Goal: Task Accomplishment & Management: Complete application form

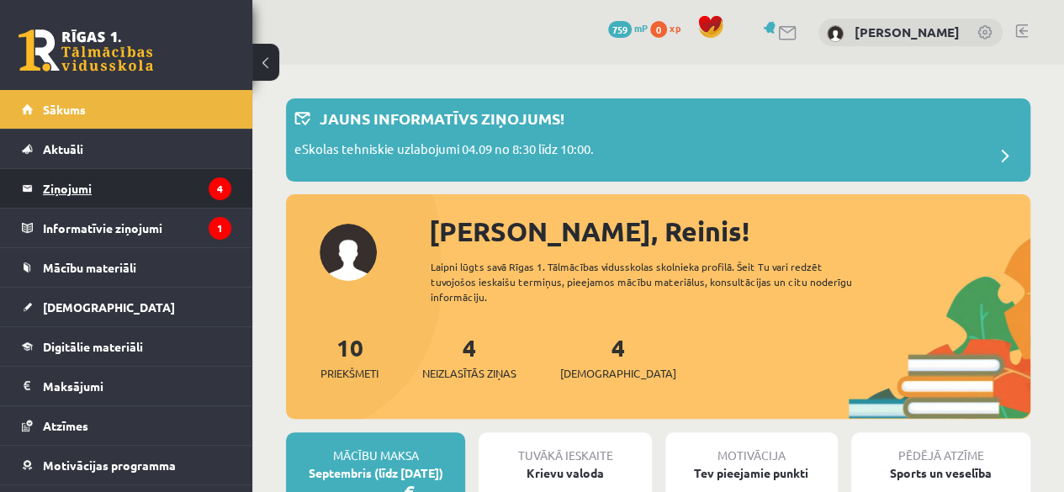
drag, startPoint x: 0, startPoint y: 0, endPoint x: 203, endPoint y: 184, distance: 274.4
click at [209, 184] on icon "4" at bounding box center [220, 188] width 23 height 23
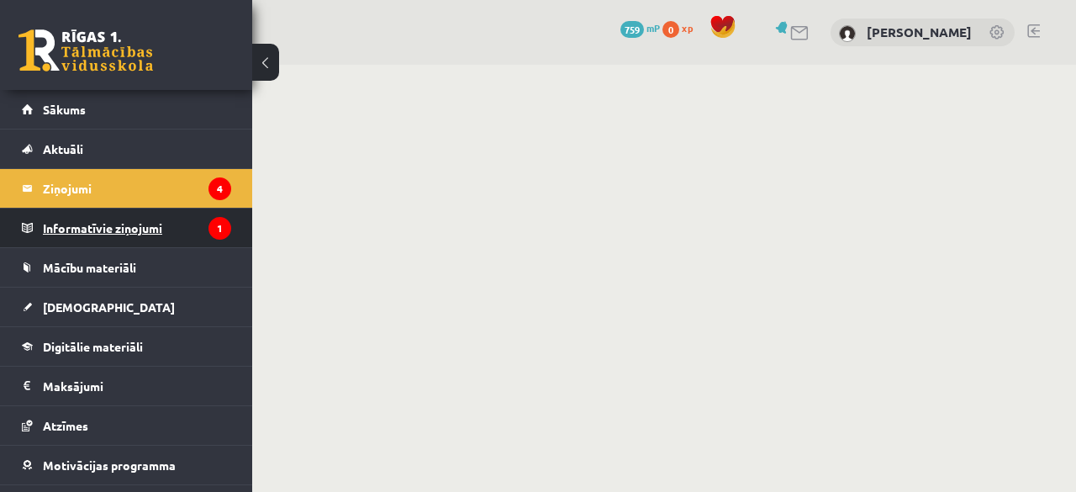
click at [174, 212] on legend "Informatīvie ziņojumi 1" at bounding box center [137, 228] width 188 height 39
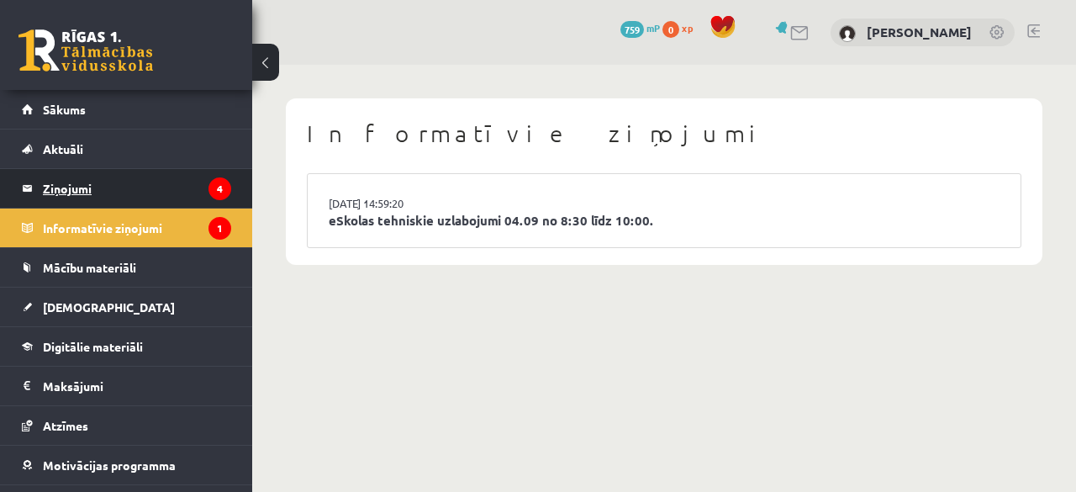
click at [131, 179] on legend "Ziņojumi 4" at bounding box center [137, 188] width 188 height 39
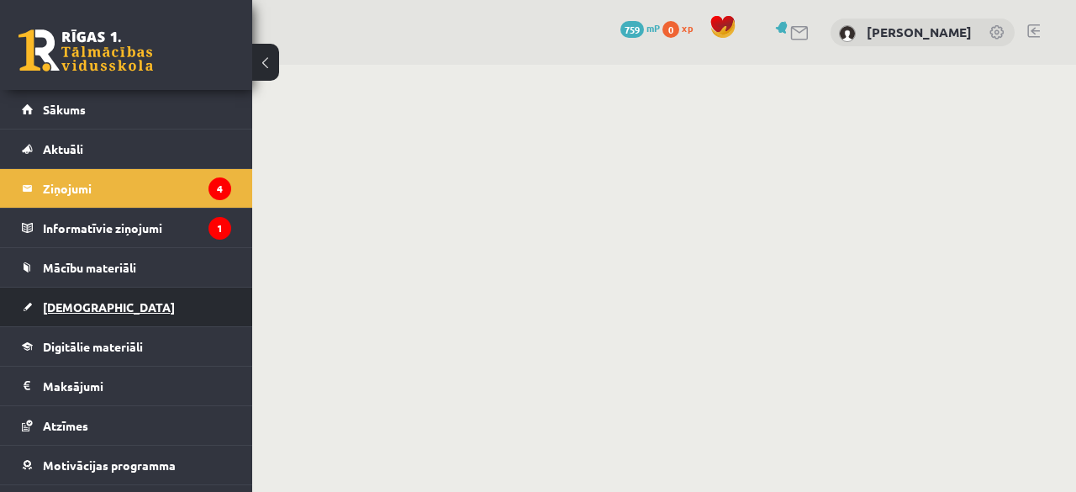
click at [69, 309] on span "[DEMOGRAPHIC_DATA]" at bounding box center [109, 306] width 132 height 15
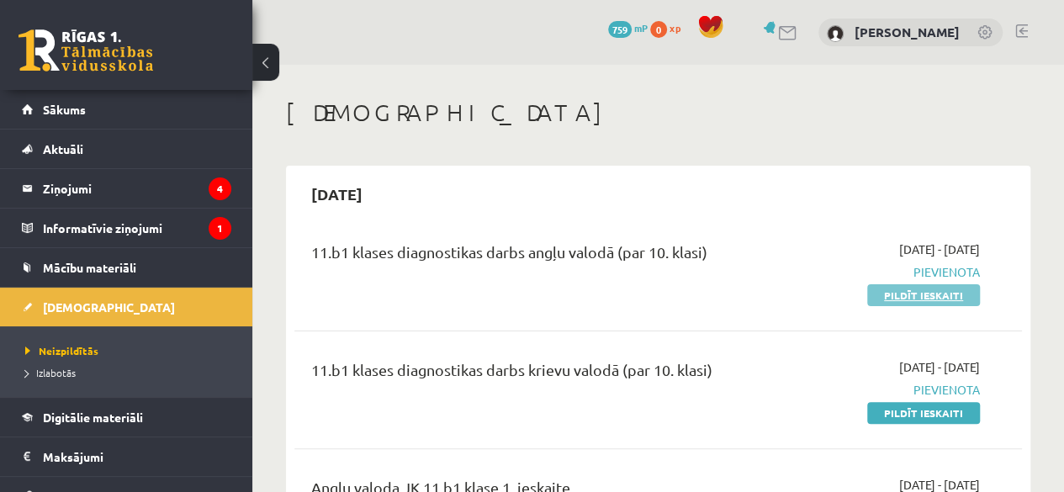
click at [938, 295] on link "Pildīt ieskaiti" at bounding box center [923, 295] width 113 height 22
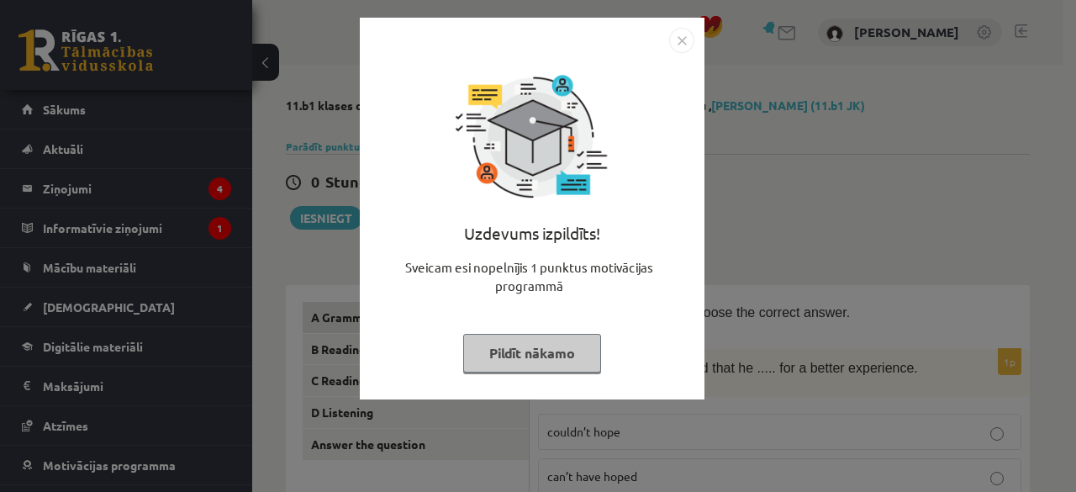
click at [506, 346] on button "Pildīt nākamo" at bounding box center [532, 353] width 138 height 39
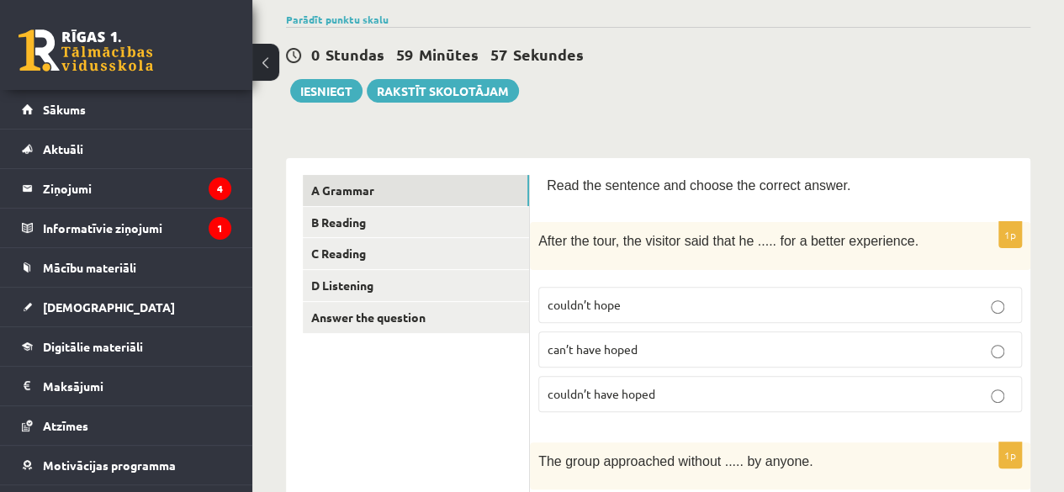
scroll to position [131, 0]
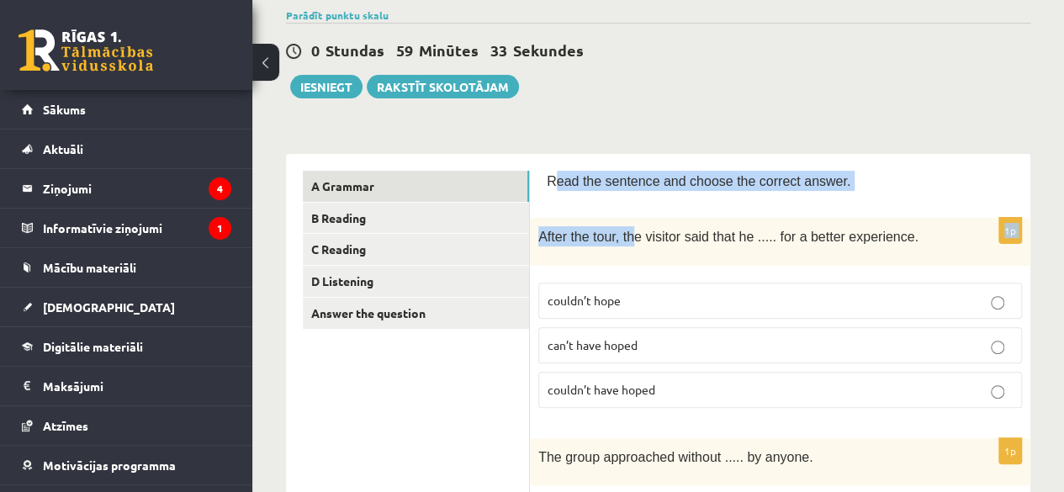
drag, startPoint x: 550, startPoint y: 182, endPoint x: 626, endPoint y: 228, distance: 89.4
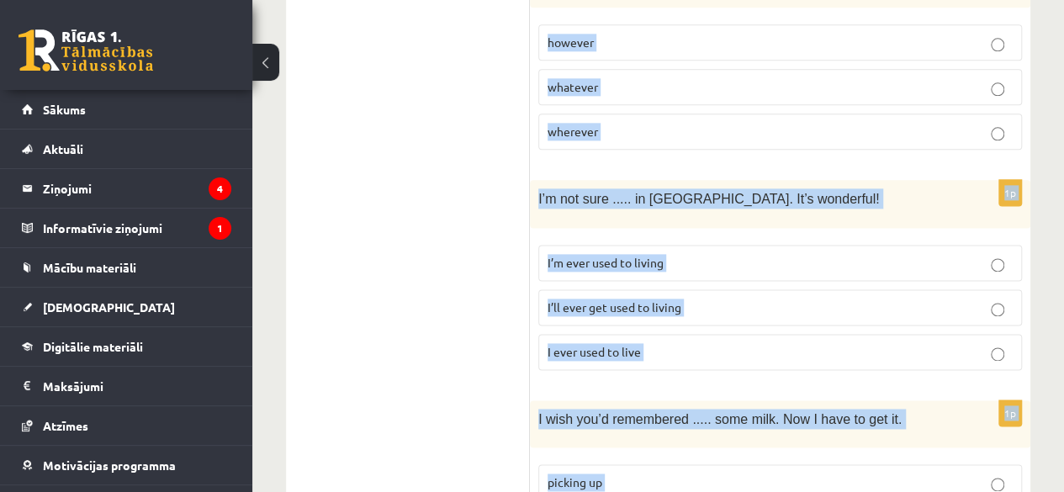
scroll to position [4452, 0]
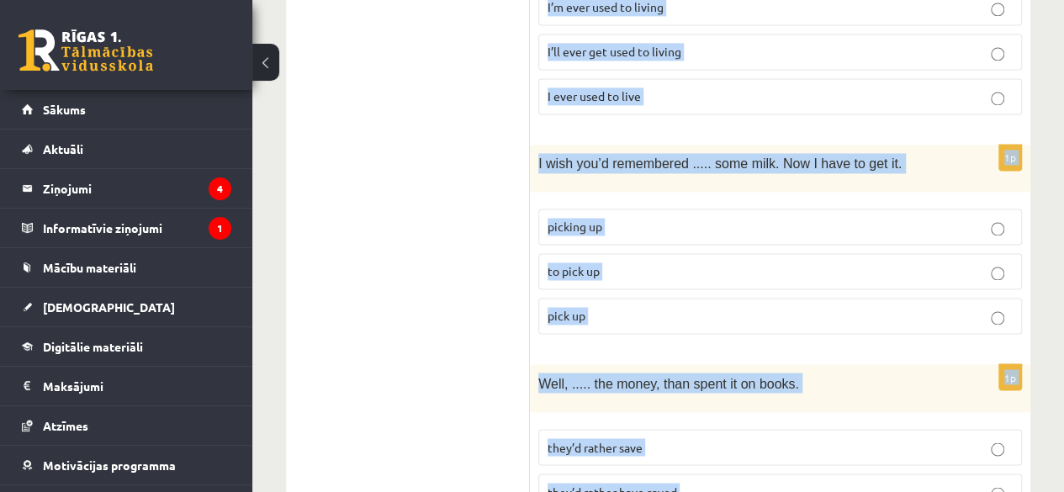
drag, startPoint x: 543, startPoint y: 171, endPoint x: 775, endPoint y: 442, distance: 357.2
copy form "Read the sentence and choose the correct answer. 1p After the tour, the visitor…"
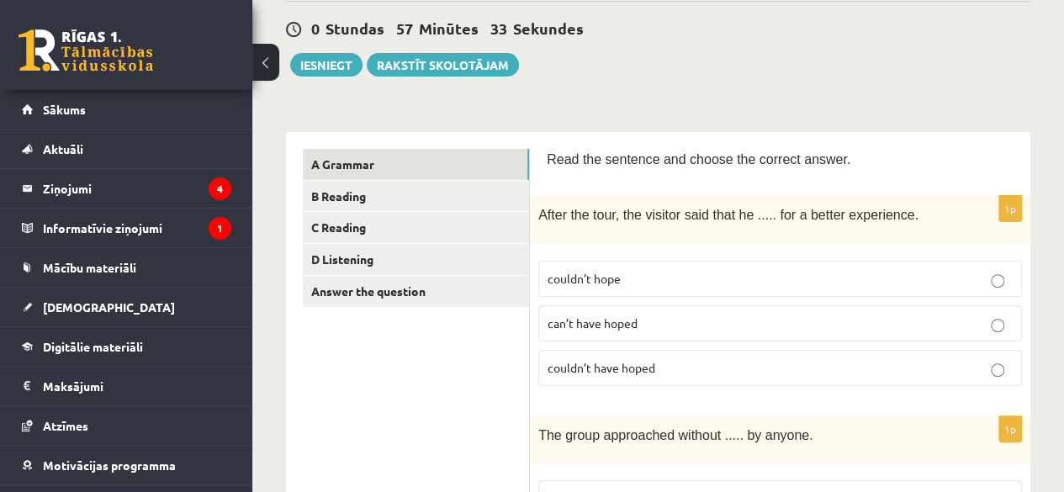
scroll to position [161, 0]
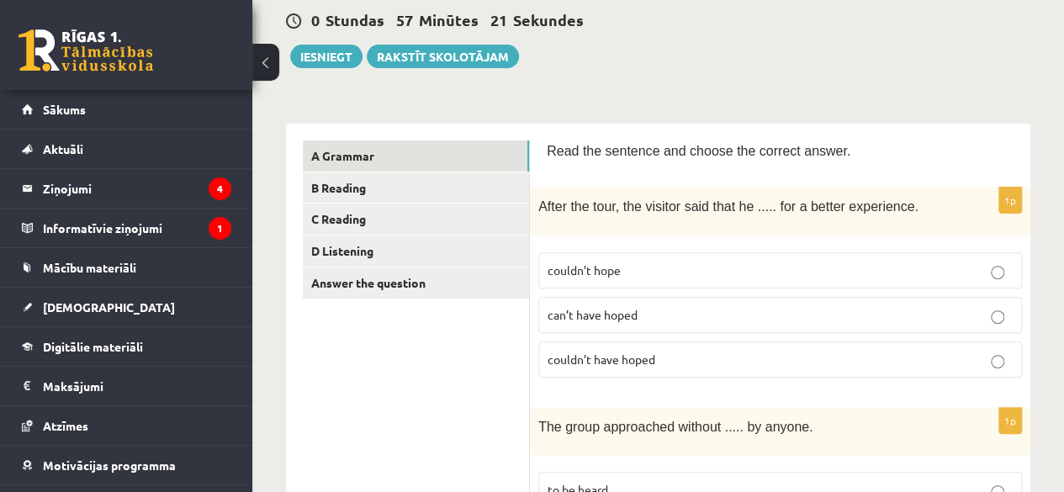
click at [609, 342] on label "couldn’t have hoped" at bounding box center [779, 359] width 483 height 36
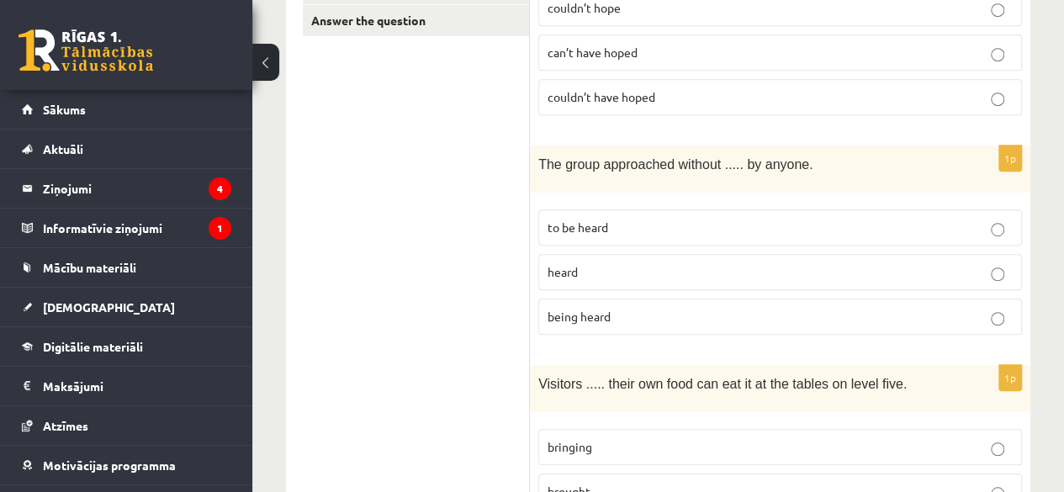
scroll to position [432, 0]
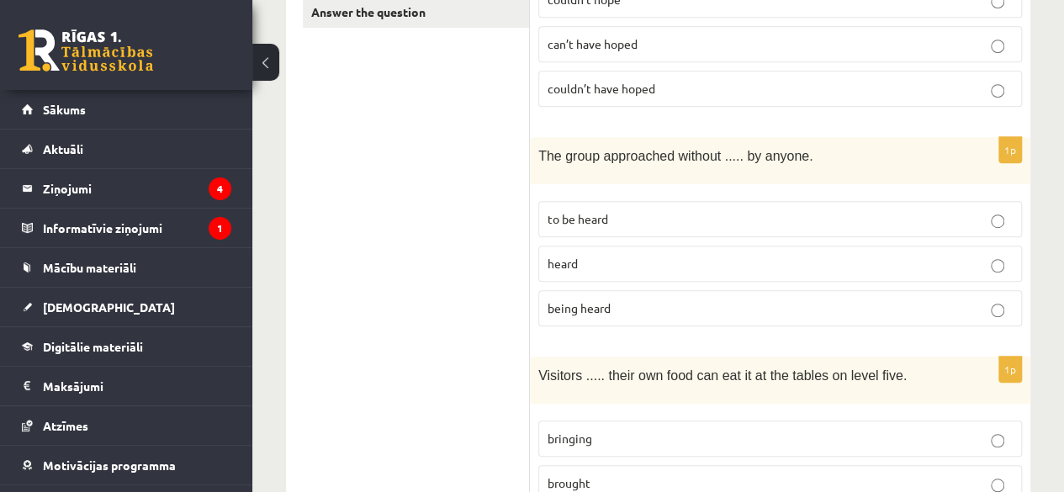
click at [562, 300] on span "being heard" at bounding box center [578, 307] width 63 height 15
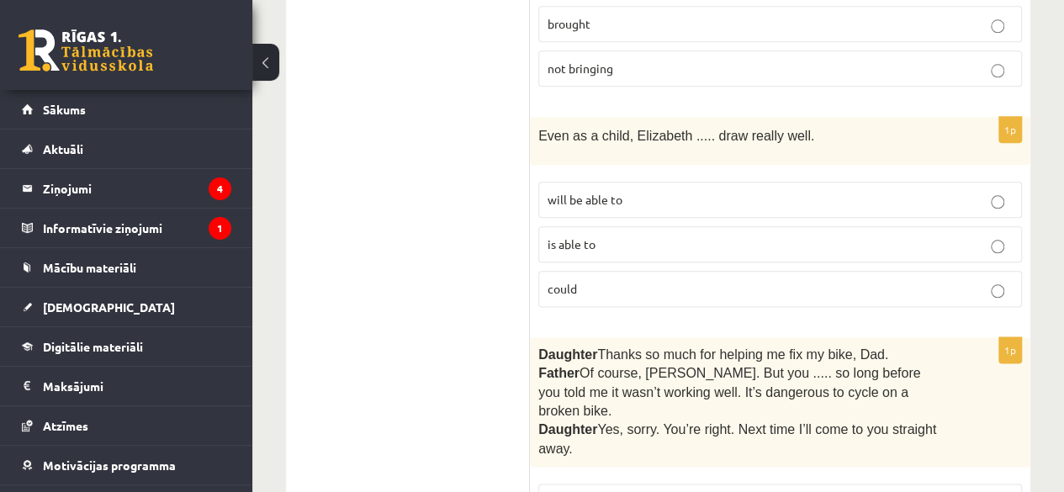
scroll to position [895, 0]
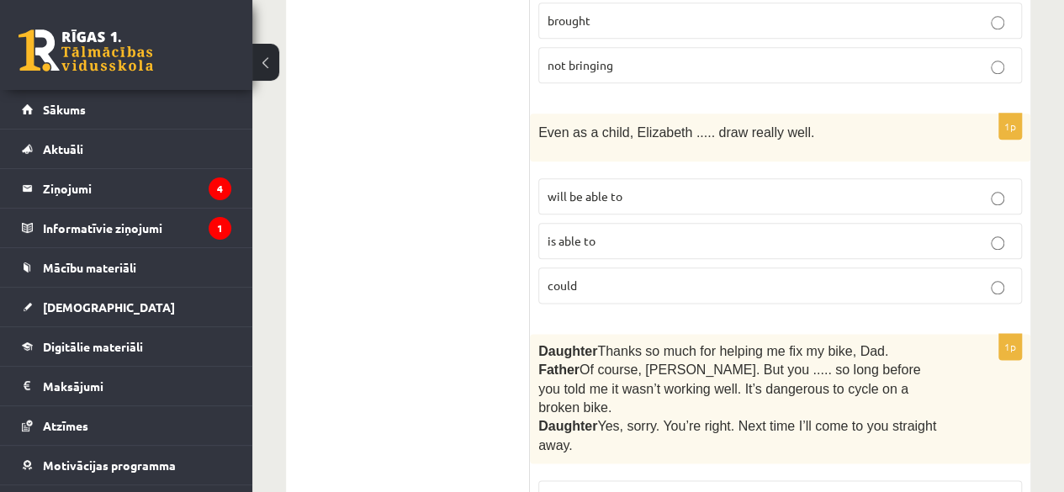
click at [952, 279] on label "could" at bounding box center [779, 285] width 483 height 36
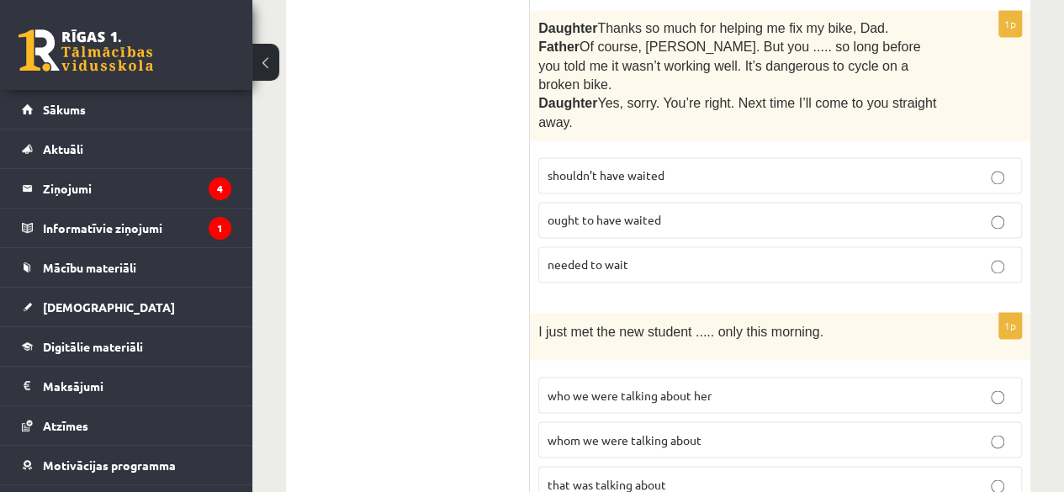
scroll to position [1223, 0]
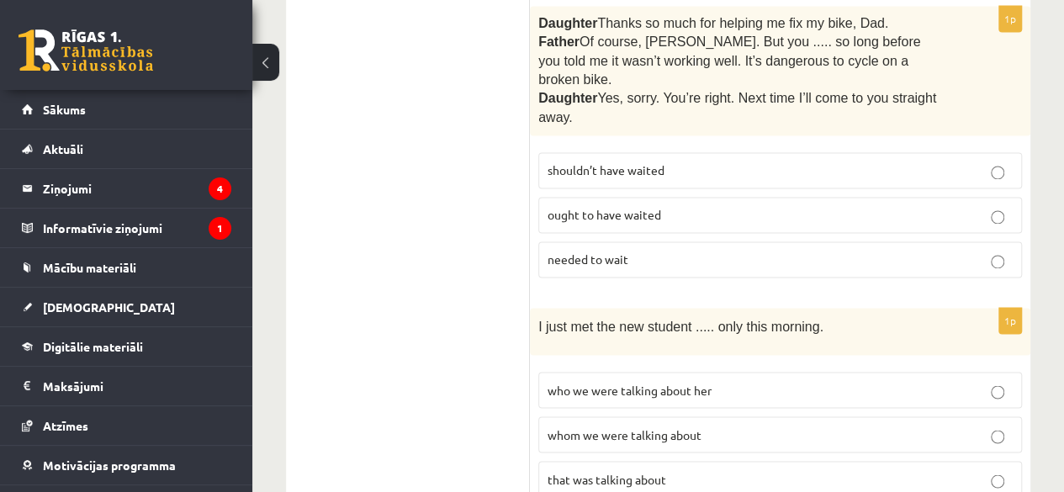
click at [990, 152] on label "shouldn’t have waited" at bounding box center [779, 170] width 483 height 36
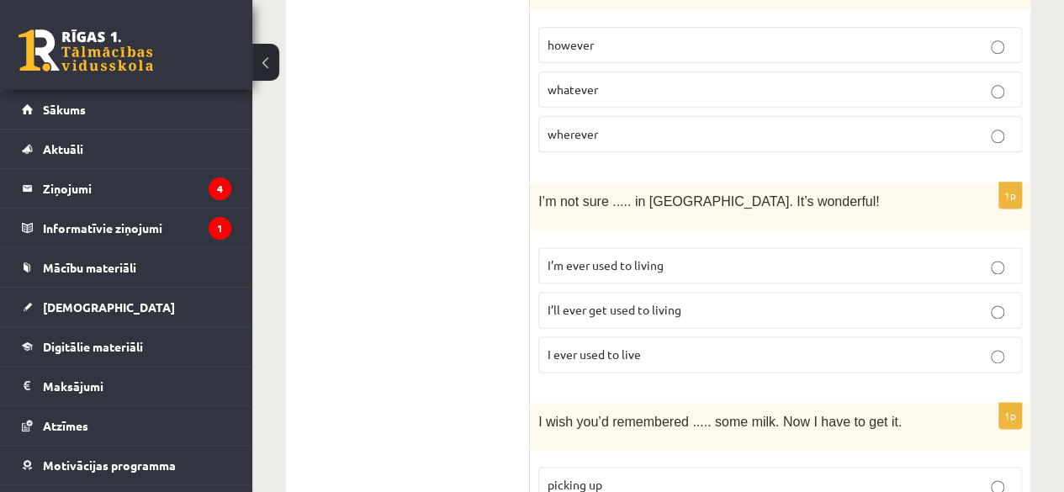
scroll to position [4452, 0]
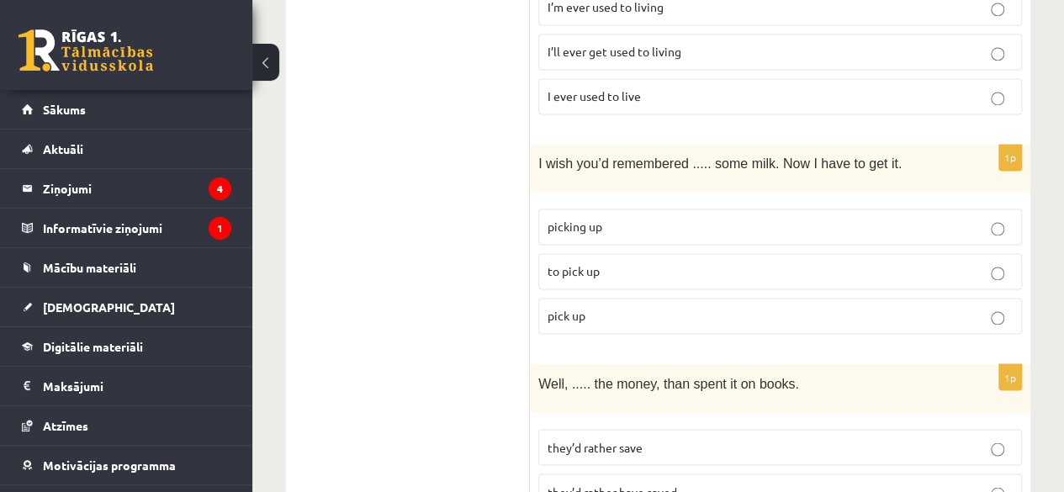
click at [999, 473] on label "they’d rather have saved" at bounding box center [779, 491] width 483 height 36
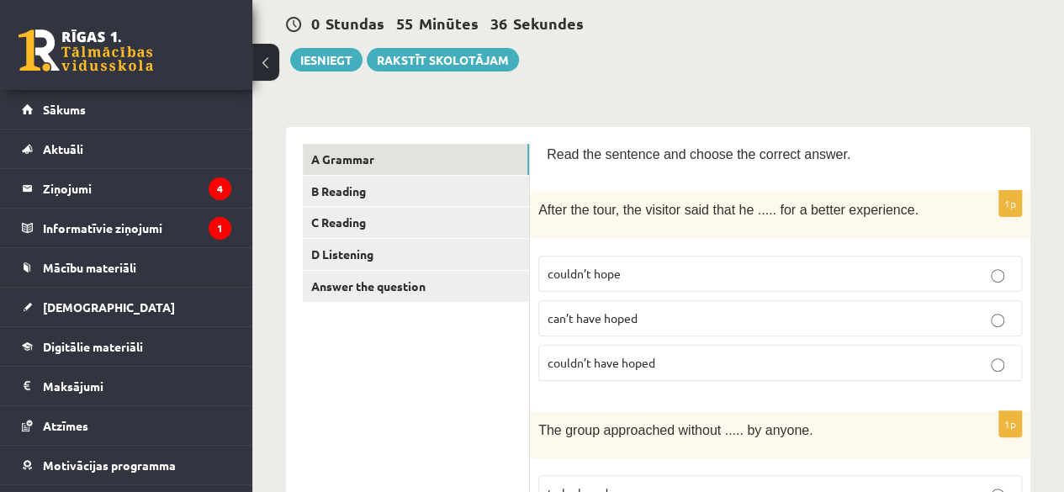
scroll to position [160, 0]
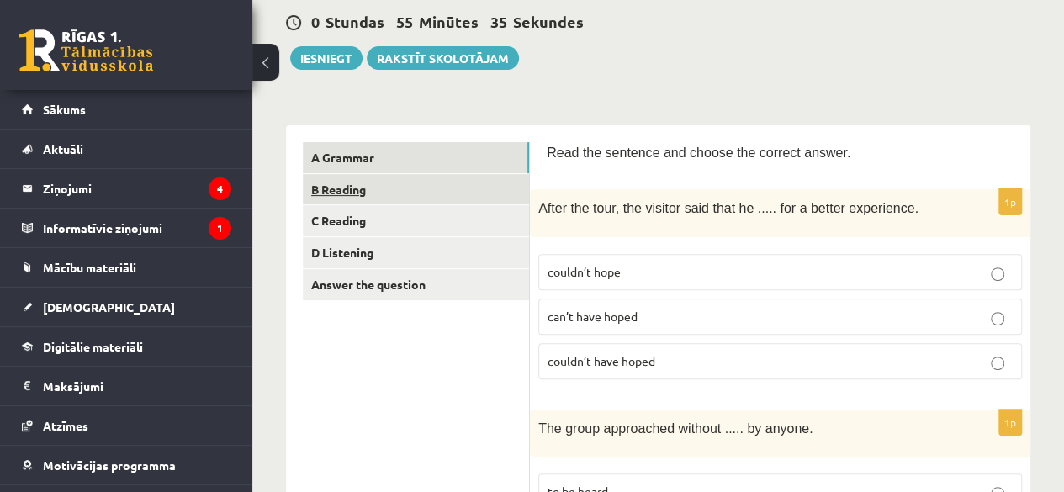
click at [323, 182] on link "B Reading" at bounding box center [416, 189] width 226 height 31
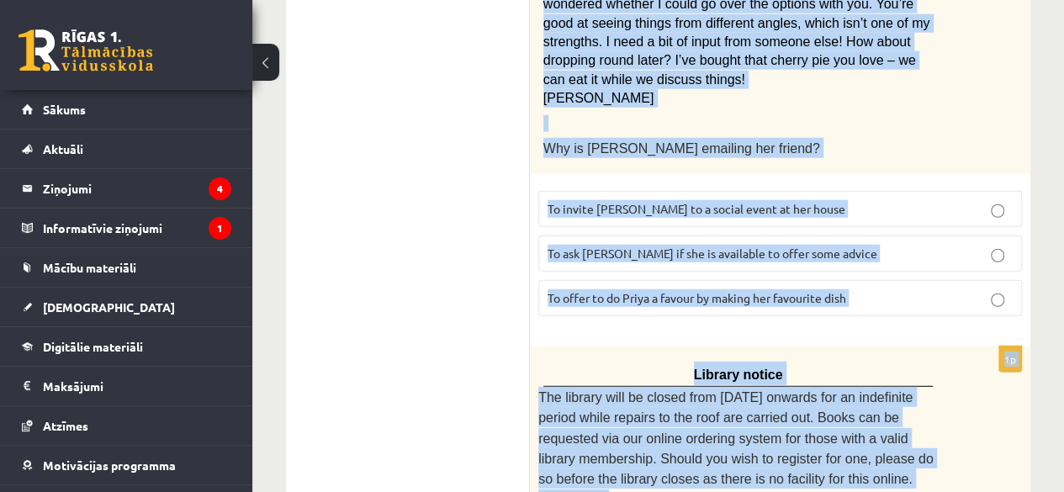
scroll to position [2301, 0]
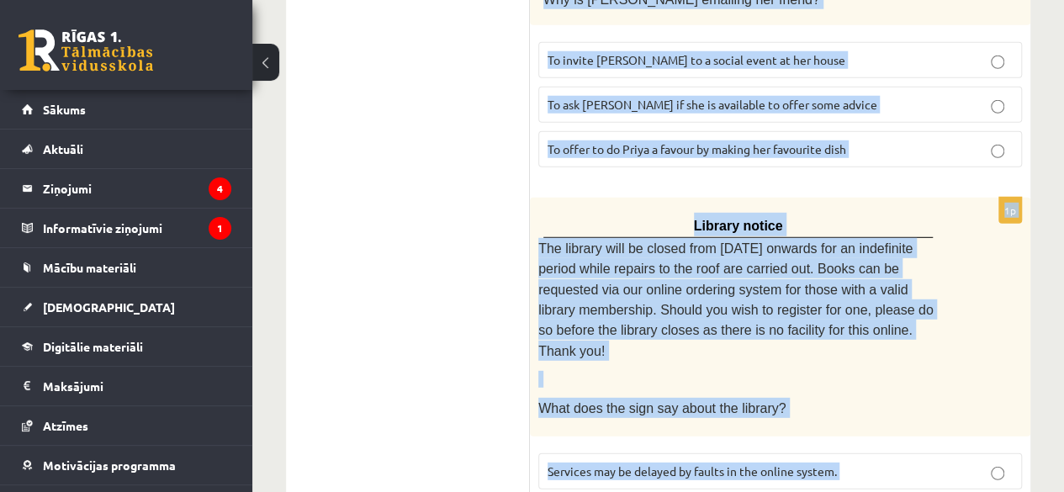
drag, startPoint x: 545, startPoint y: 313, endPoint x: 848, endPoint y: 417, distance: 320.1
copy form "Read the text and choose the correct answer. 1p Oscar! Dad’s on his way! Are yo…"
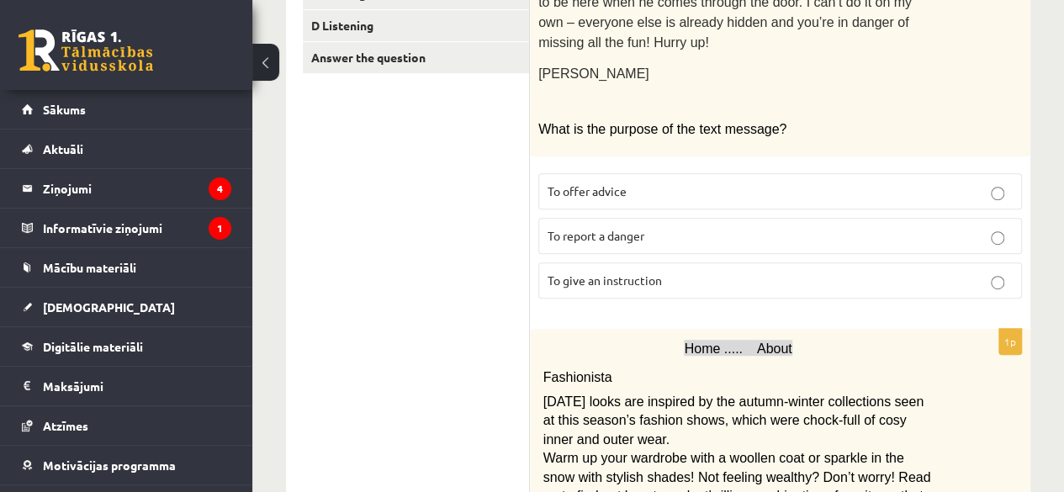
scroll to position [415, 0]
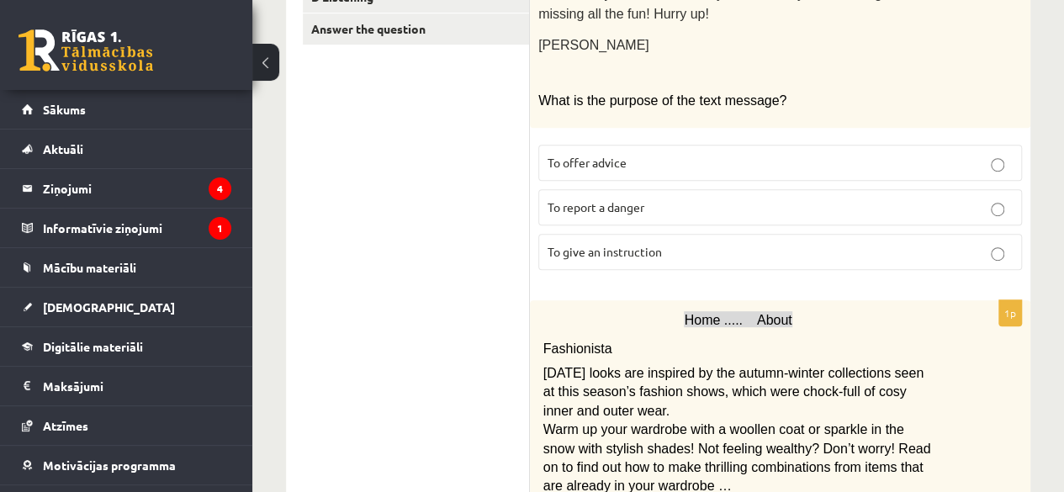
click at [755, 243] on p "To give an instruction" at bounding box center [779, 252] width 465 height 18
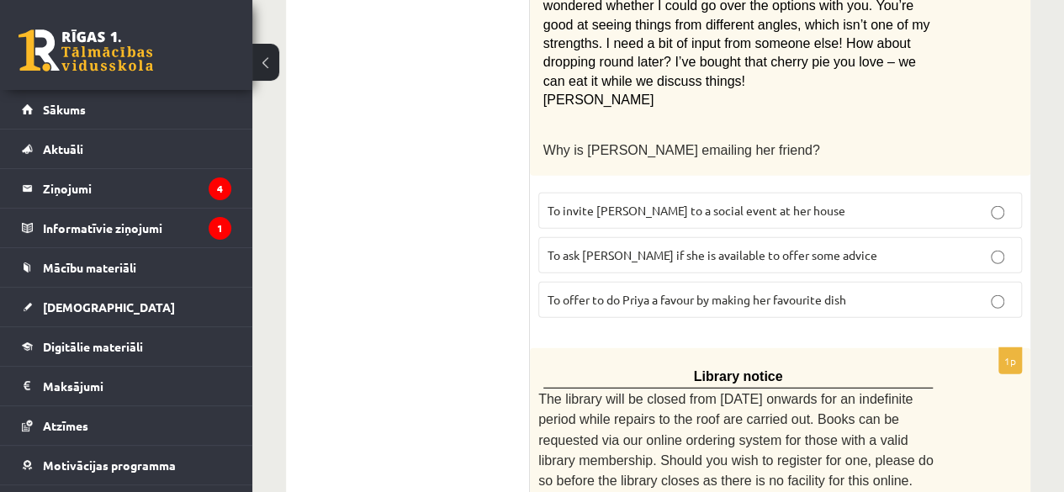
scroll to position [2301, 0]
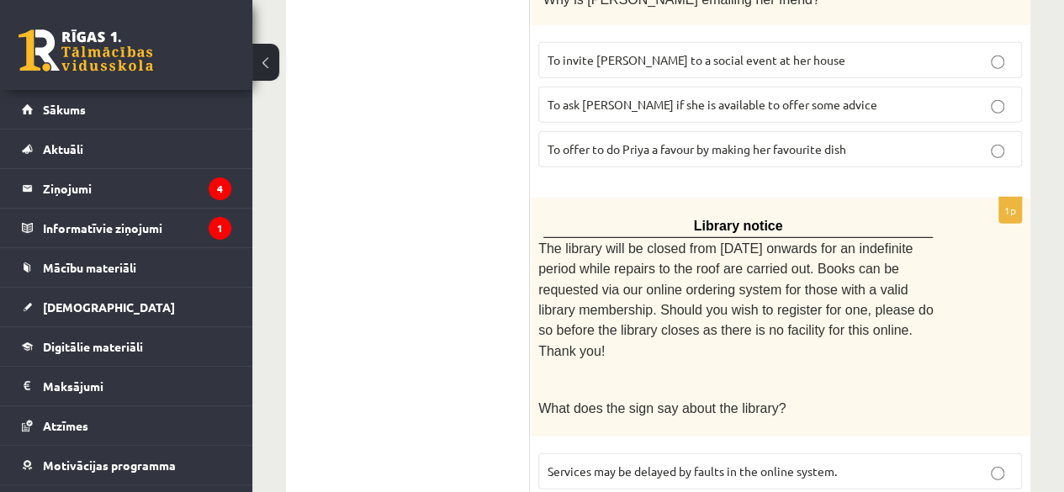
click at [948, 439] on div "1p Library notice The library will be closed from Monday onwards for an indefin…" at bounding box center [780, 395] width 500 height 395
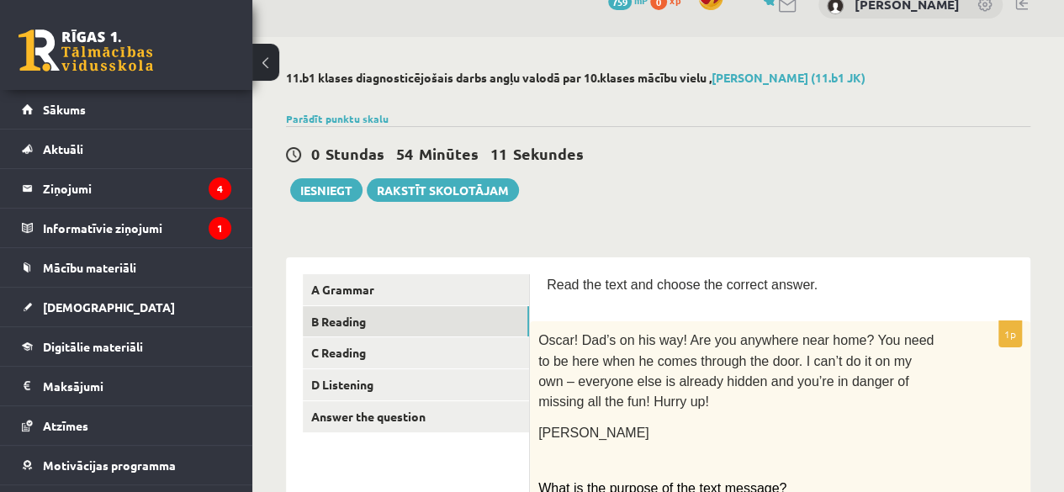
scroll to position [0, 0]
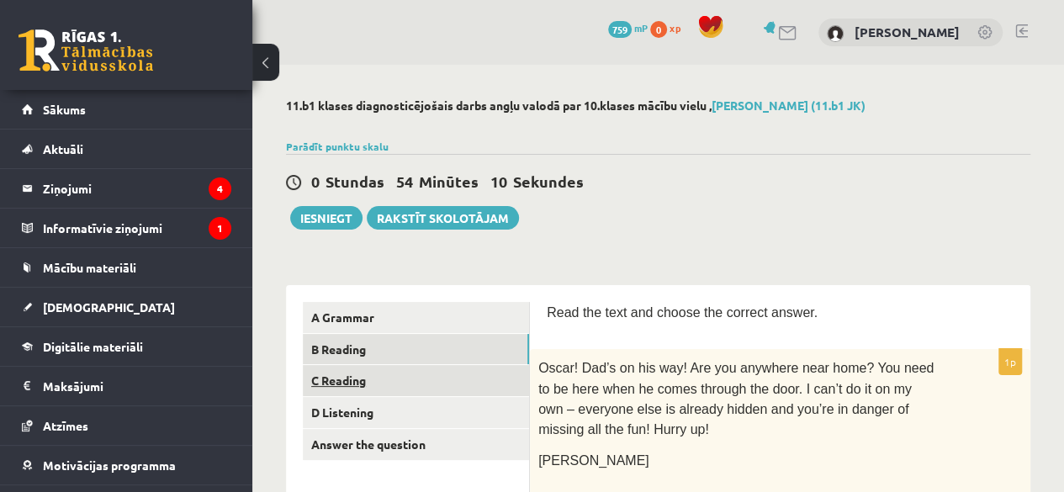
click at [320, 377] on link "C Reading" at bounding box center [416, 380] width 226 height 31
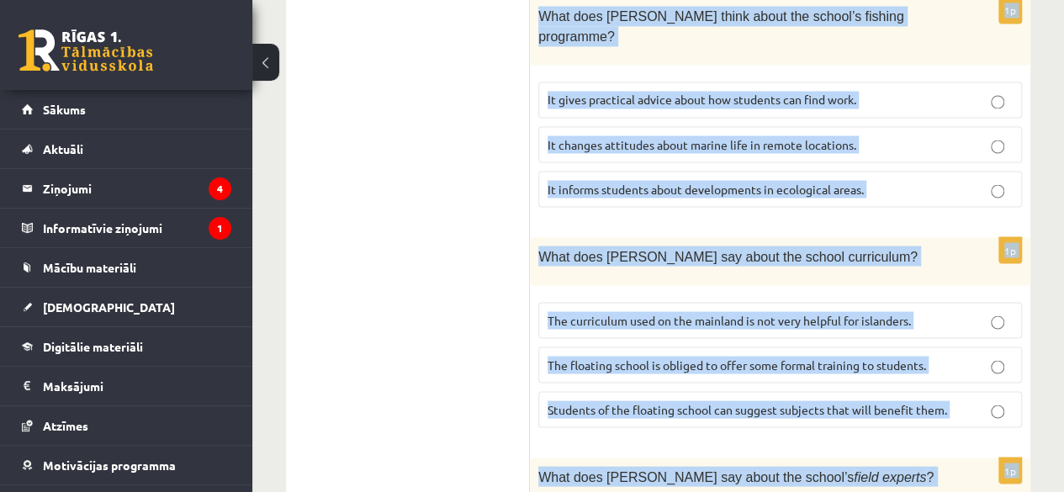
scroll to position [1611, 0]
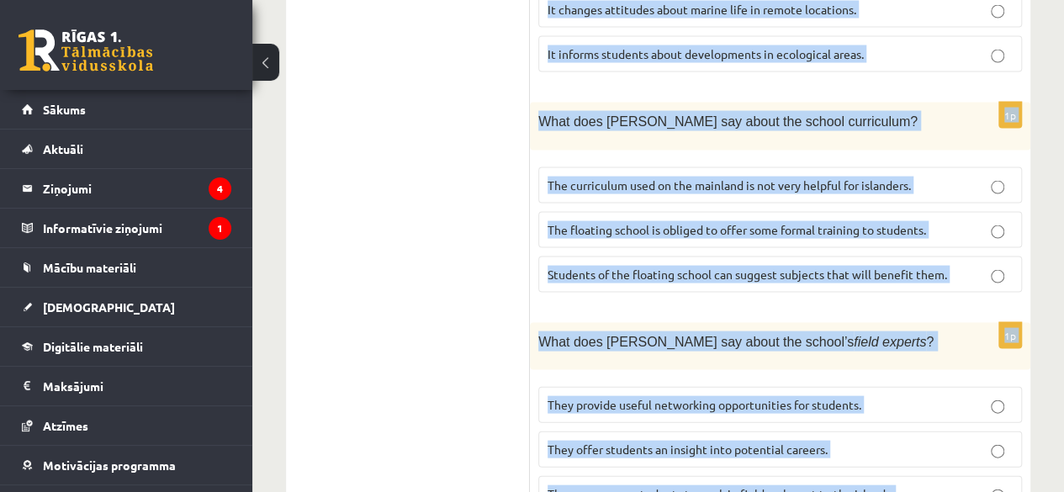
drag, startPoint x: 545, startPoint y: 308, endPoint x: 814, endPoint y: 475, distance: 316.8
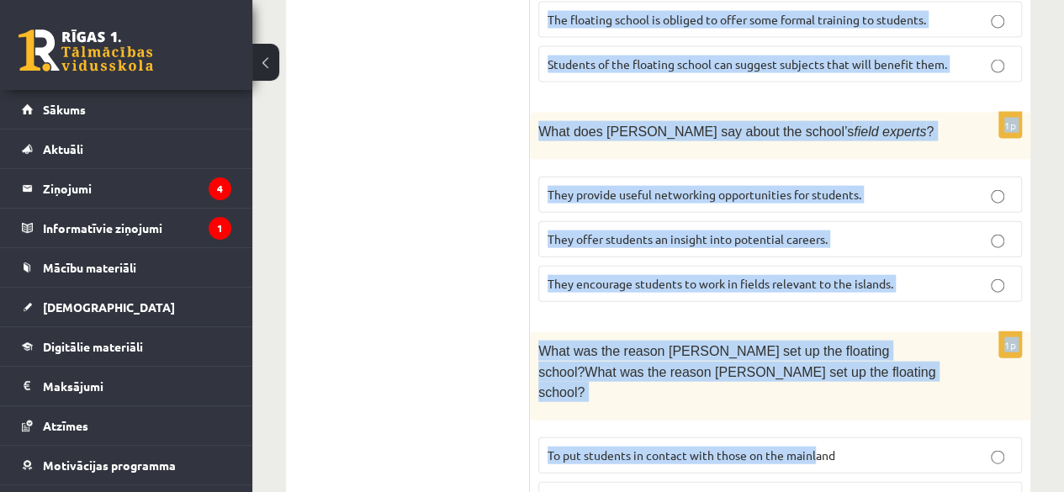
scroll to position [1825, 0]
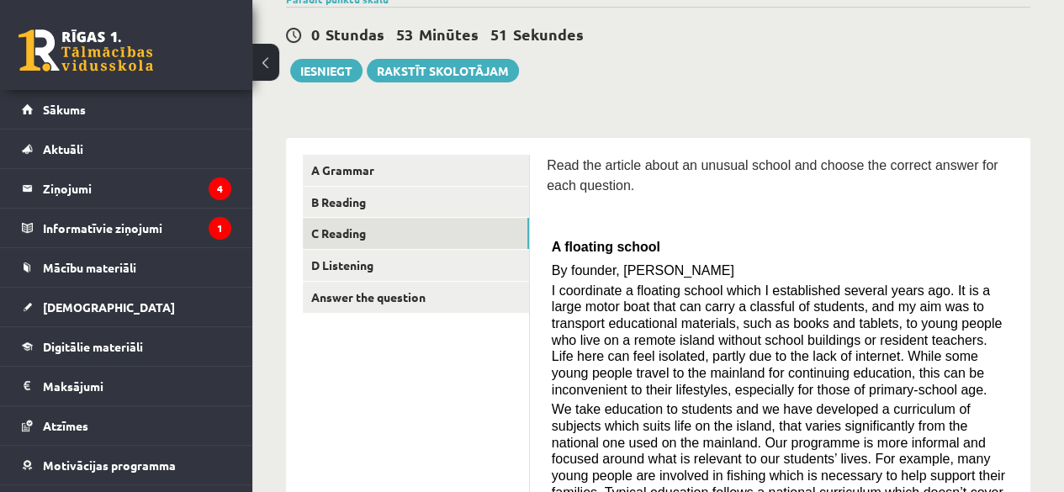
scroll to position [0, 0]
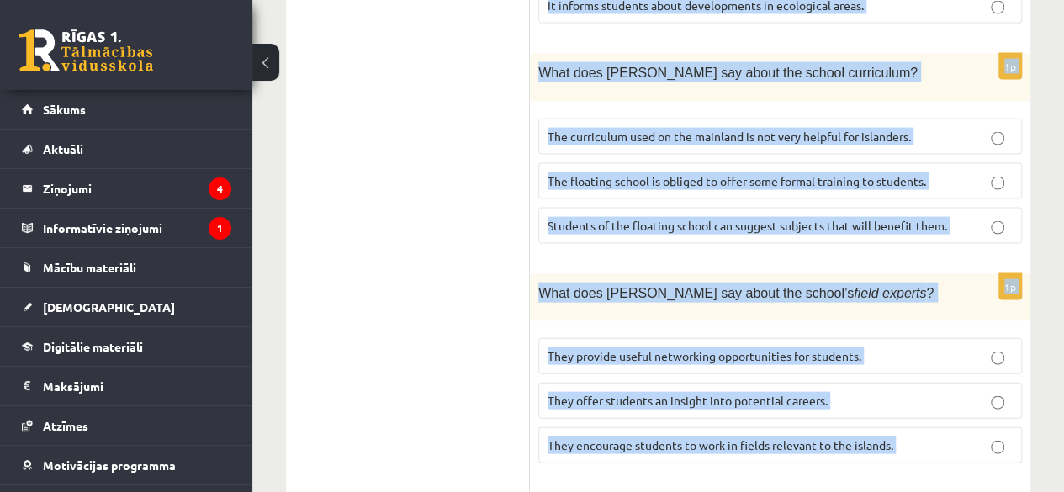
scroll to position [2011, 0]
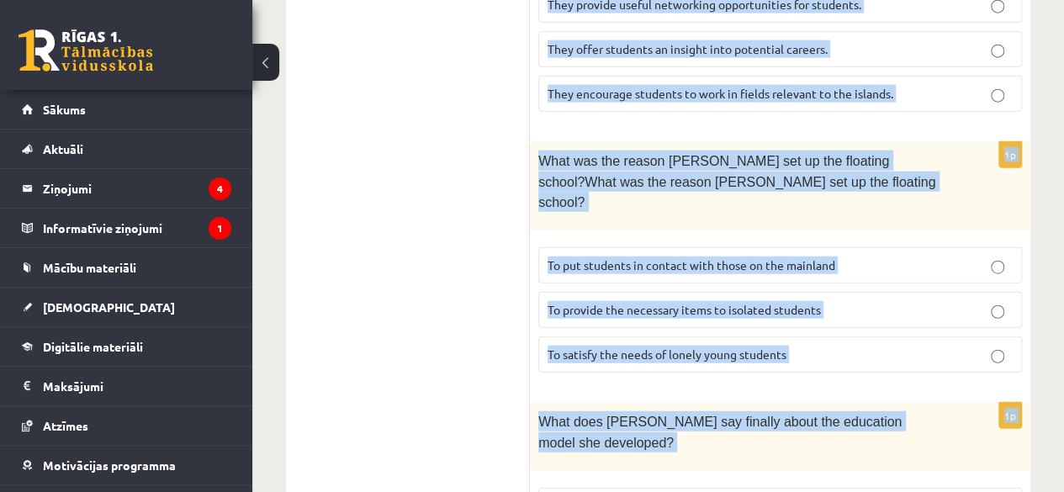
drag, startPoint x: 544, startPoint y: 305, endPoint x: 891, endPoint y: 515, distance: 405.9
copy form "Read the article about an unusual school and choose the correct answer for each…"
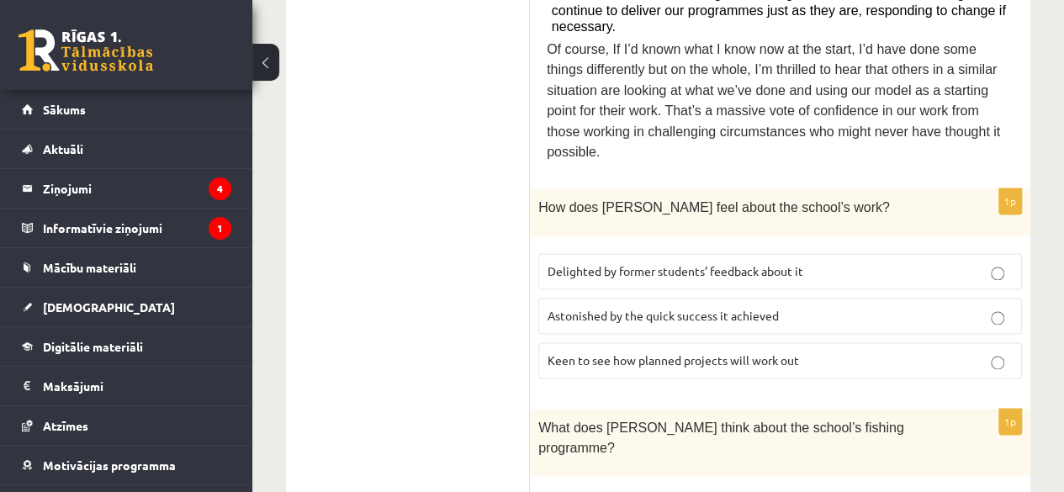
scroll to position [1057, 0]
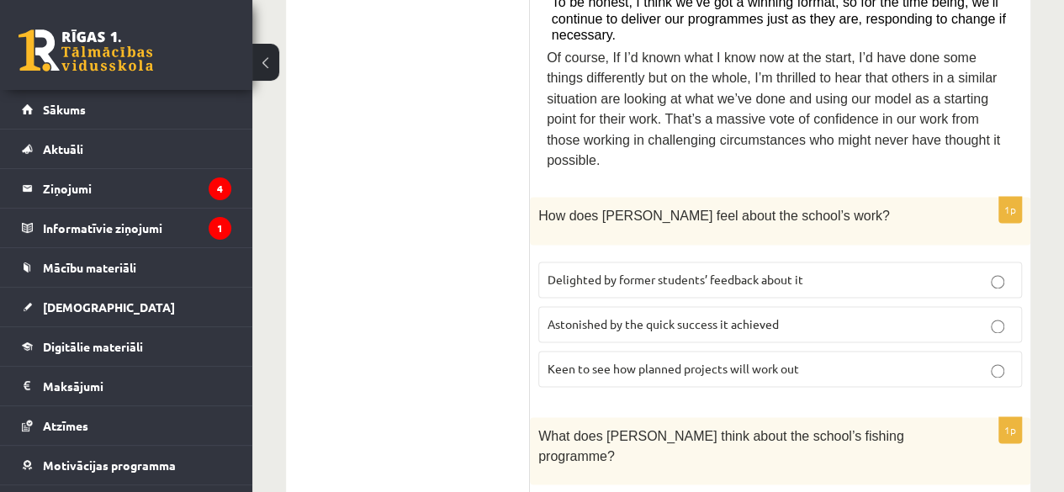
click at [1019, 261] on label "Delighted by former students’ feedback about it" at bounding box center [779, 279] width 483 height 36
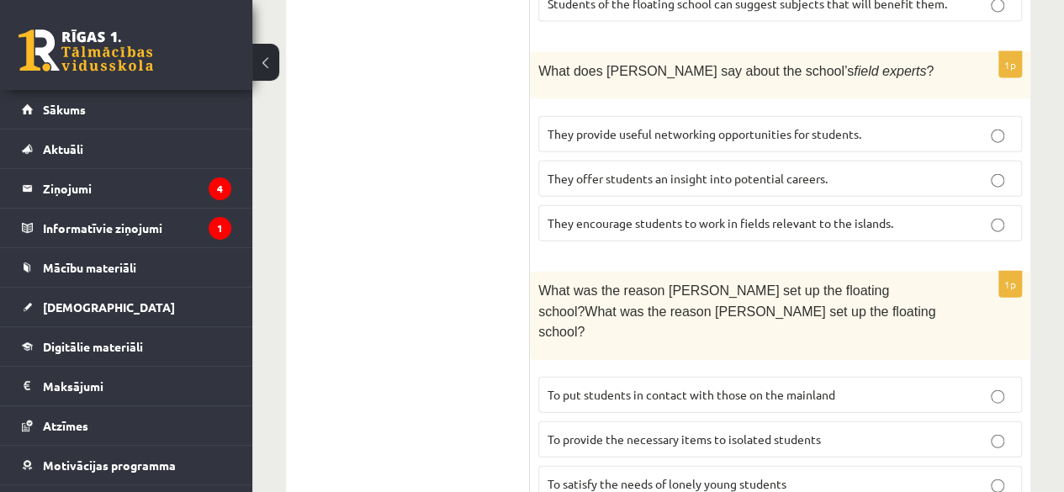
scroll to position [1882, 0]
click at [1009, 466] on label "To satisfy the needs of lonely young students" at bounding box center [779, 484] width 483 height 36
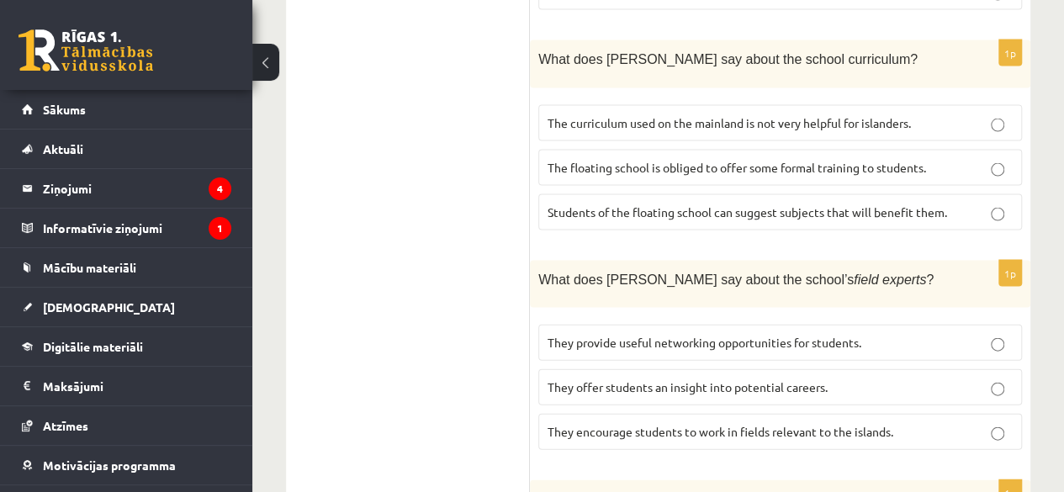
scroll to position [1672, 0]
click at [982, 371] on label "They offer students an insight into potential careers." at bounding box center [779, 389] width 483 height 36
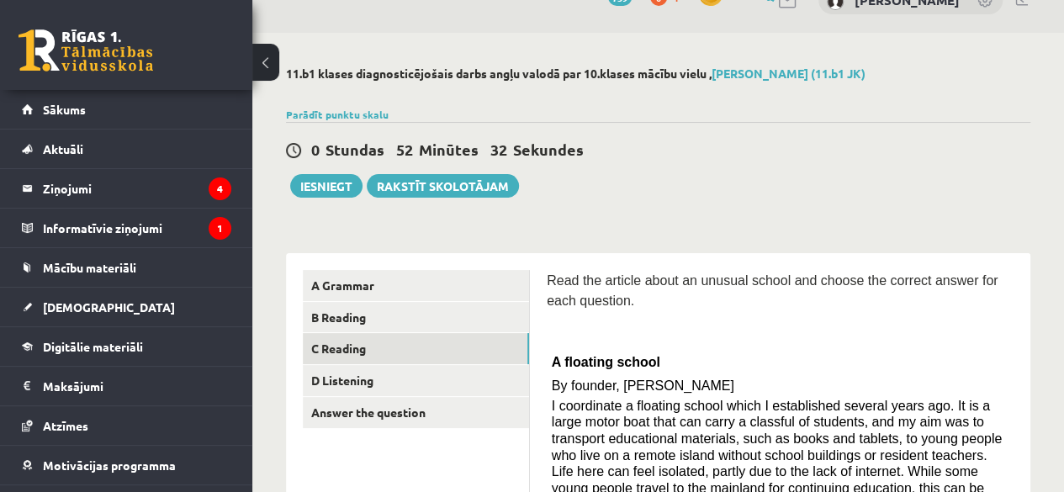
scroll to position [103, 0]
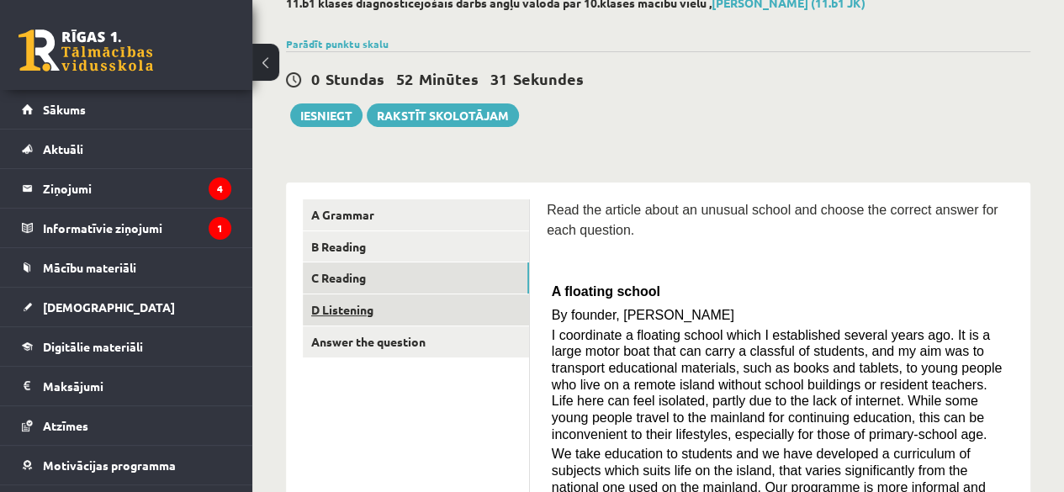
click at [323, 315] on link "D Listening" at bounding box center [416, 309] width 226 height 31
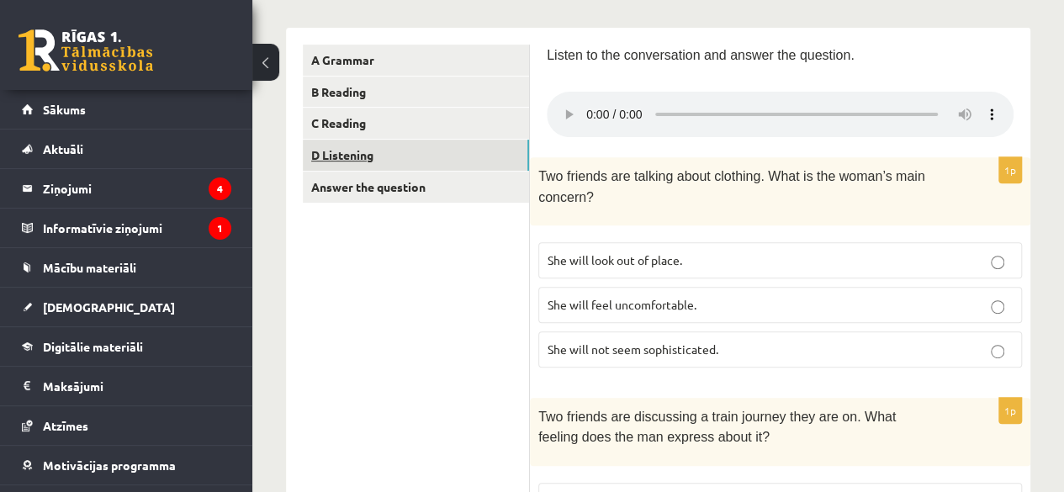
scroll to position [266, 0]
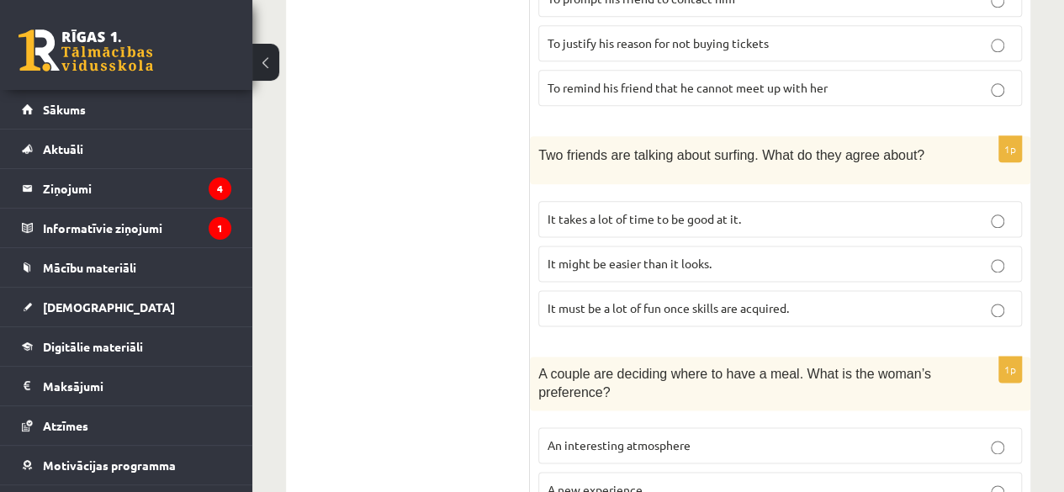
click at [997, 261] on label "It might be easier than it looks." at bounding box center [779, 264] width 483 height 36
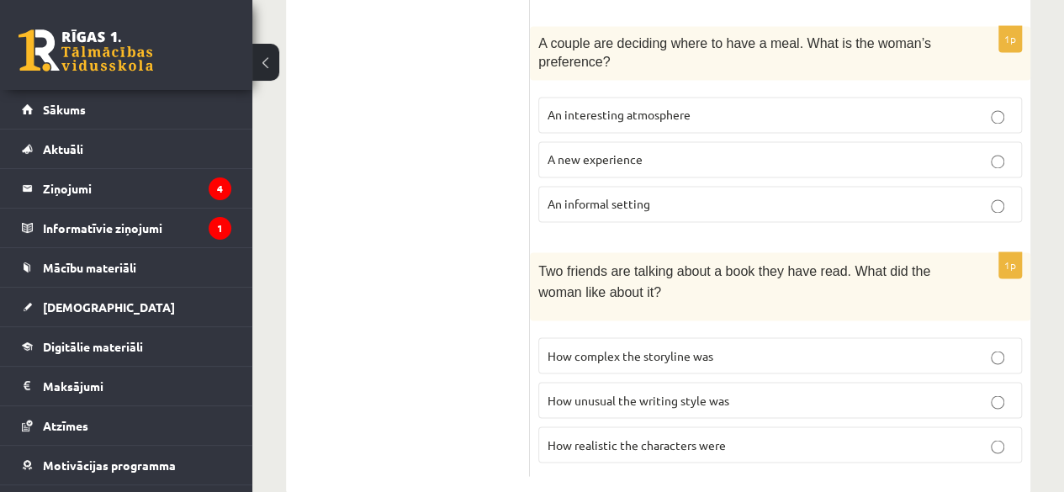
click at [995, 348] on label "How complex the storyline was" at bounding box center [779, 355] width 483 height 36
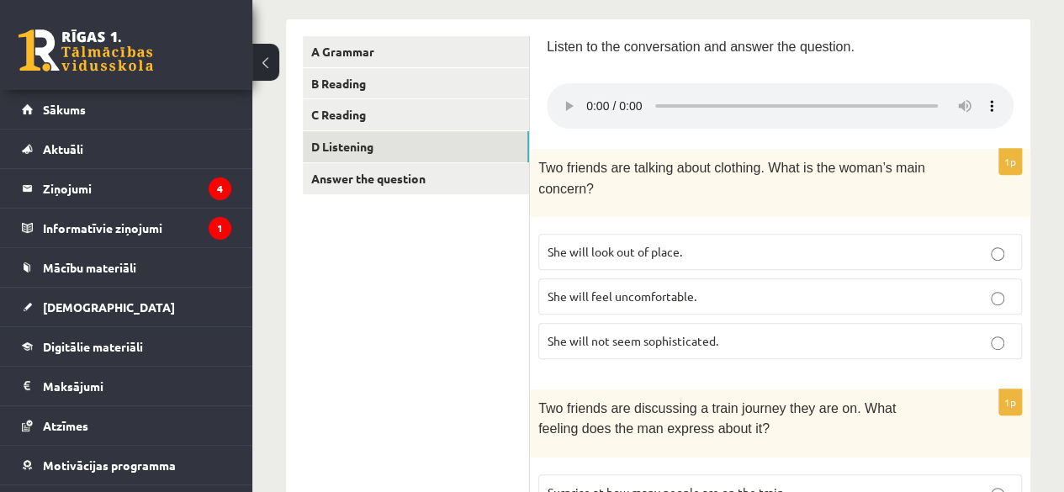
scroll to position [223, 0]
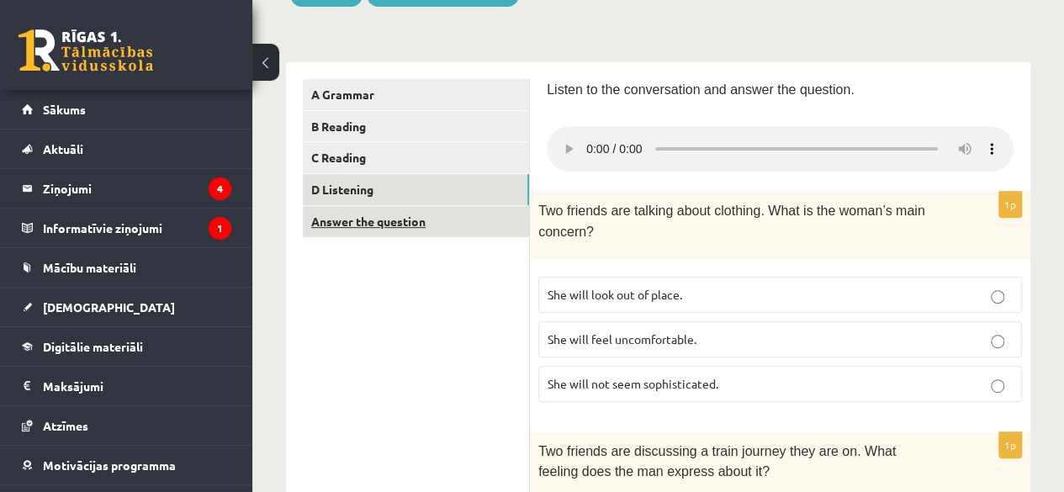
click at [344, 231] on link "Answer the question" at bounding box center [416, 221] width 226 height 31
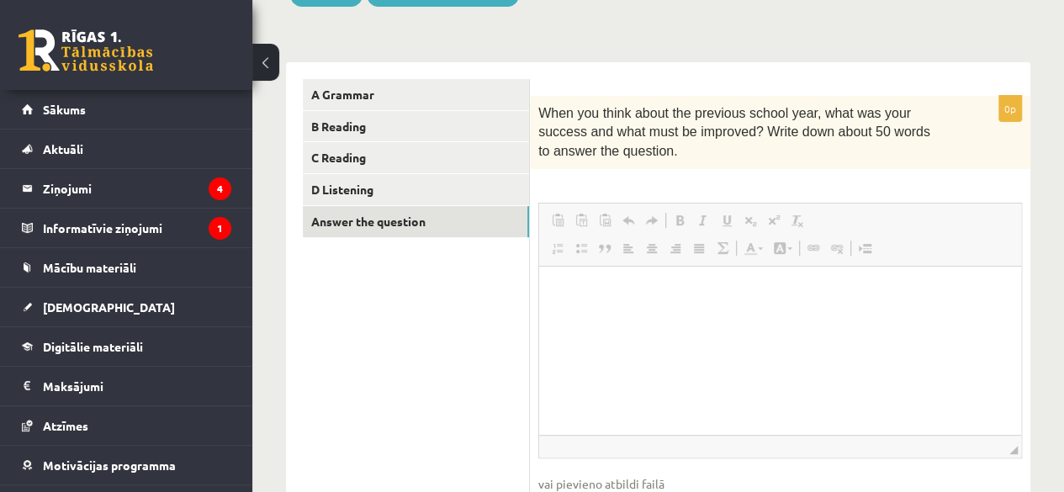
click at [310, 55] on div "**********" at bounding box center [658, 307] width 744 height 524
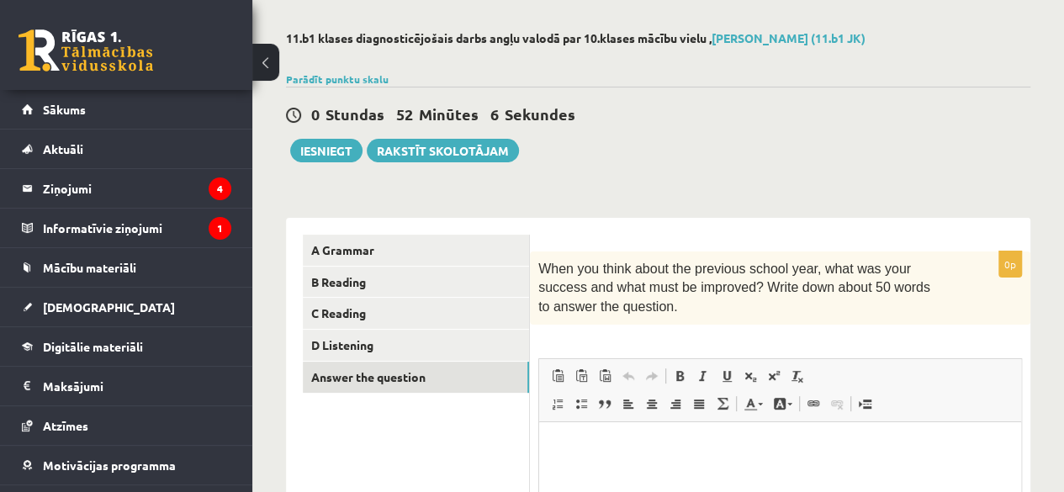
scroll to position [66, 0]
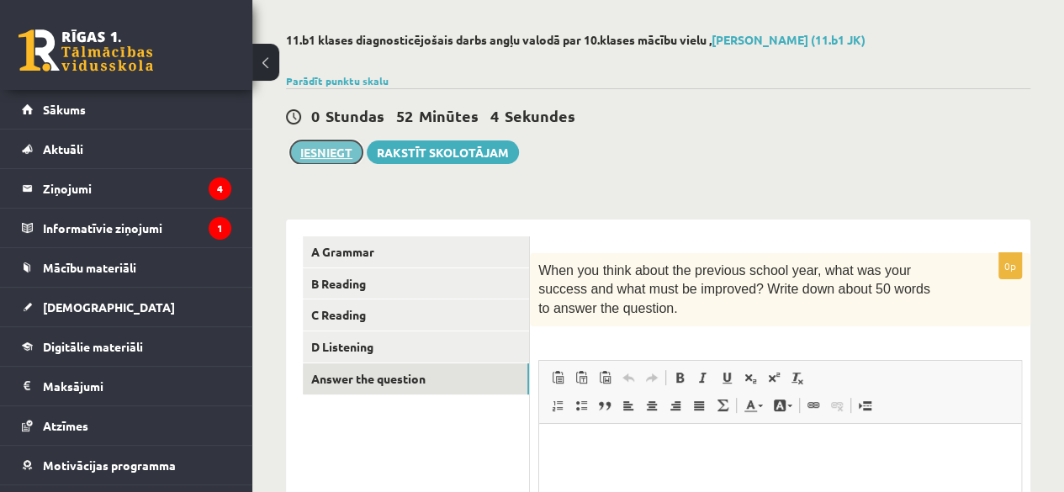
click at [313, 144] on button "Iesniegt" at bounding box center [326, 152] width 72 height 24
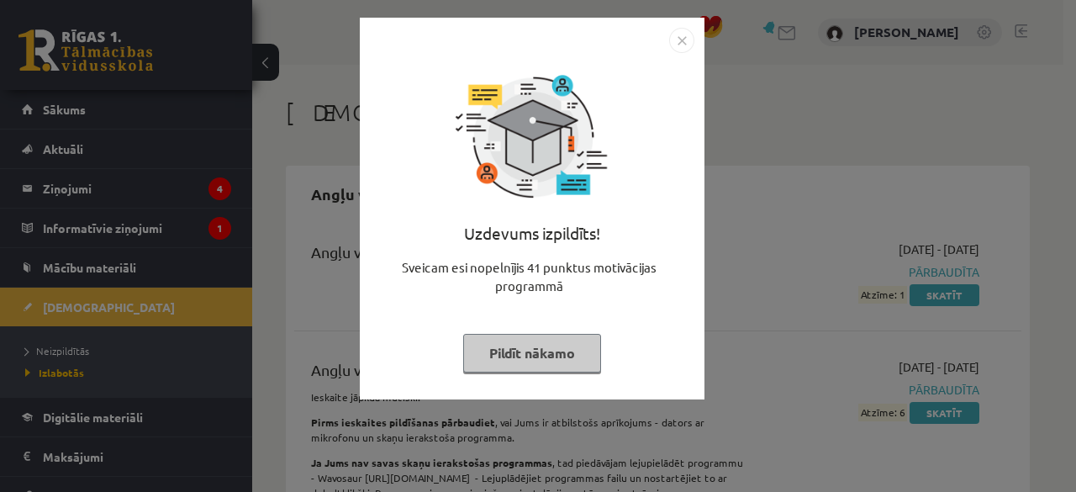
click at [682, 39] on img "Close" at bounding box center [681, 40] width 25 height 25
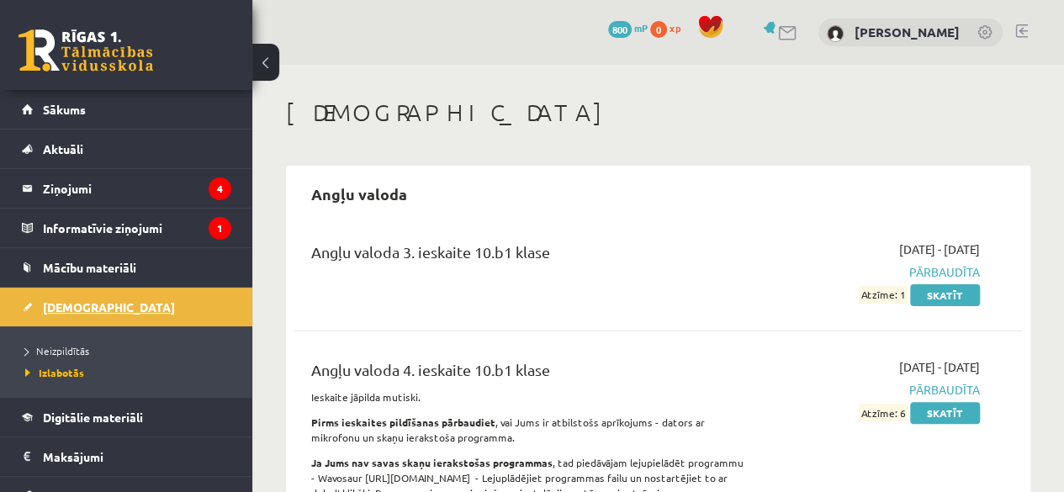
click at [91, 304] on span "[DEMOGRAPHIC_DATA]" at bounding box center [109, 306] width 132 height 15
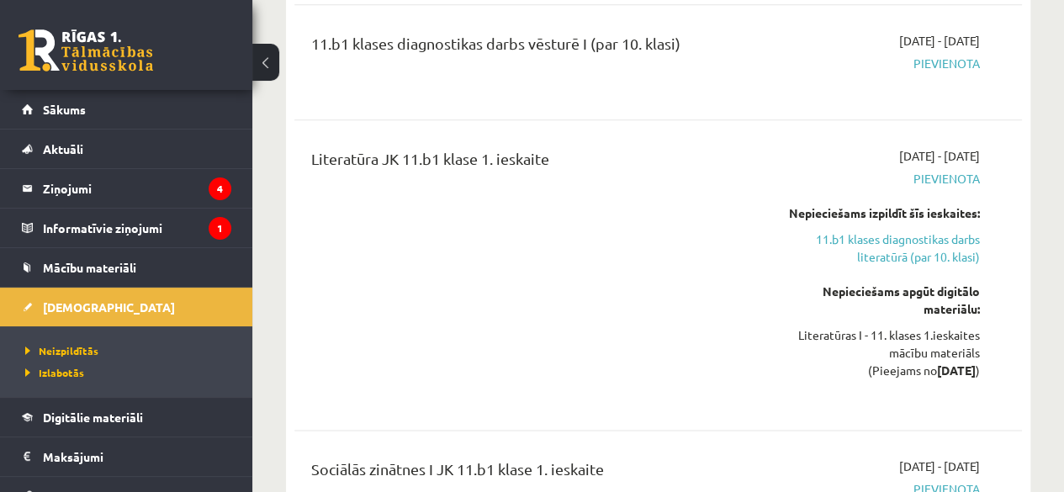
scroll to position [1058, 0]
